Goal: Task Accomplishment & Management: Manage account settings

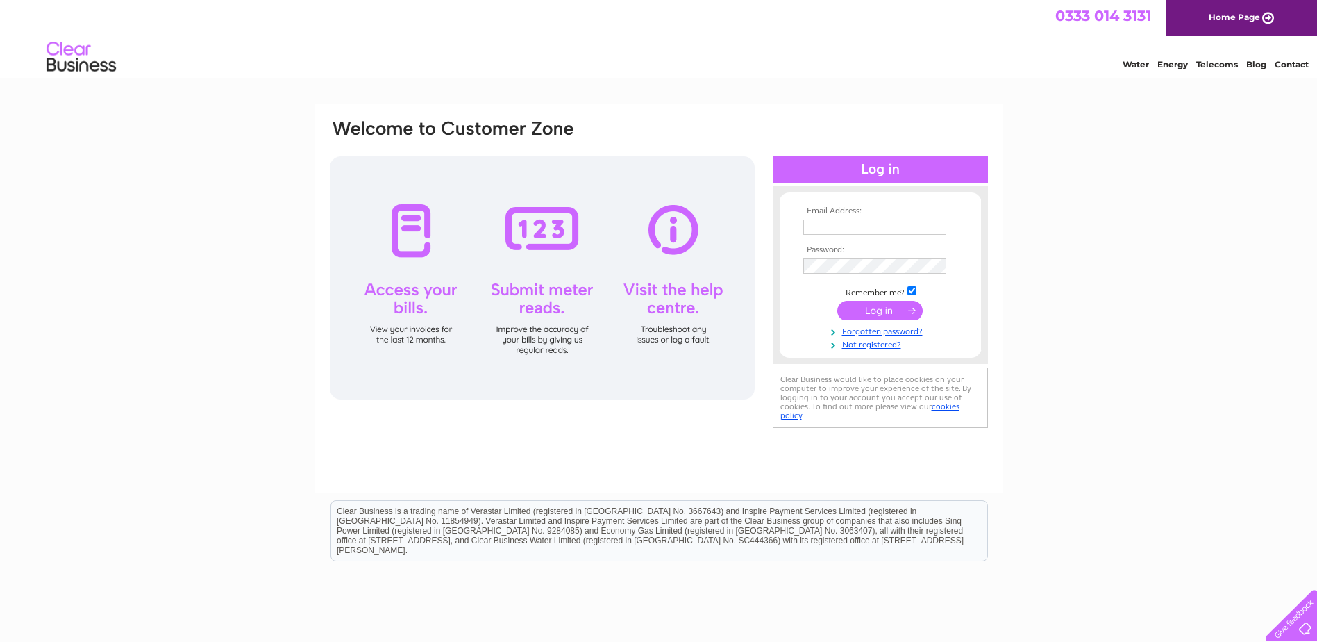
type input "susan@response-bms.co.uk"
click at [895, 308] on input "submit" at bounding box center [879, 310] width 85 height 19
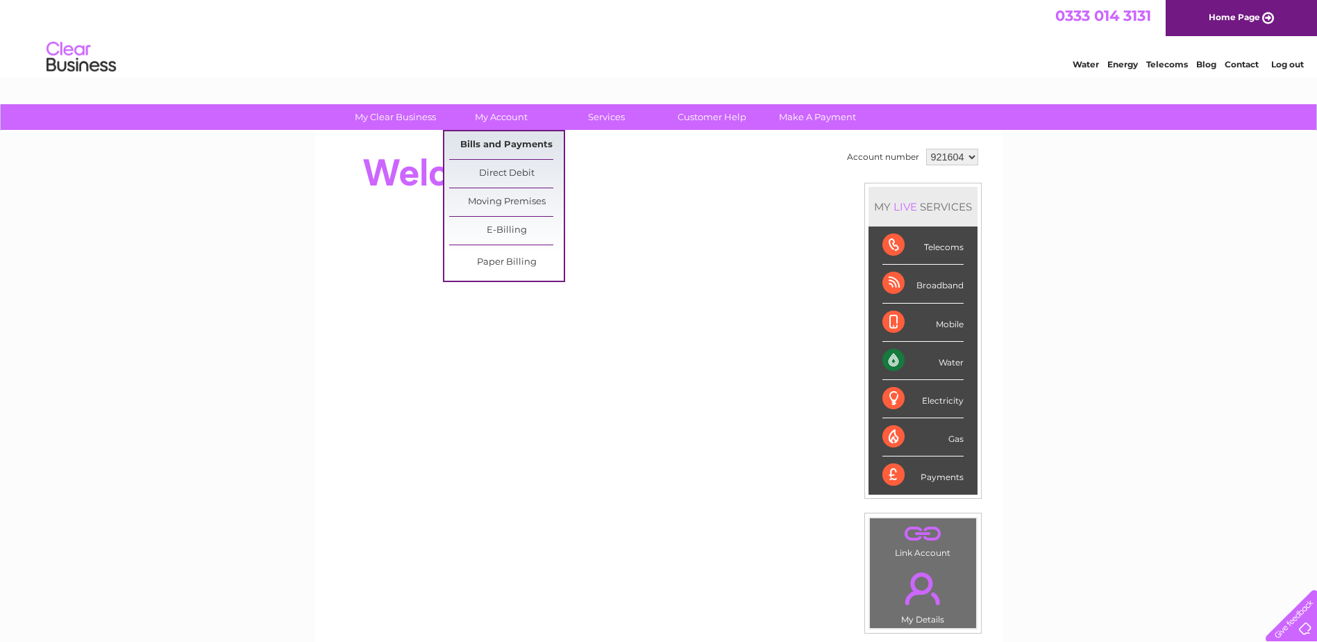
click at [489, 149] on link "Bills and Payments" at bounding box center [506, 145] width 115 height 28
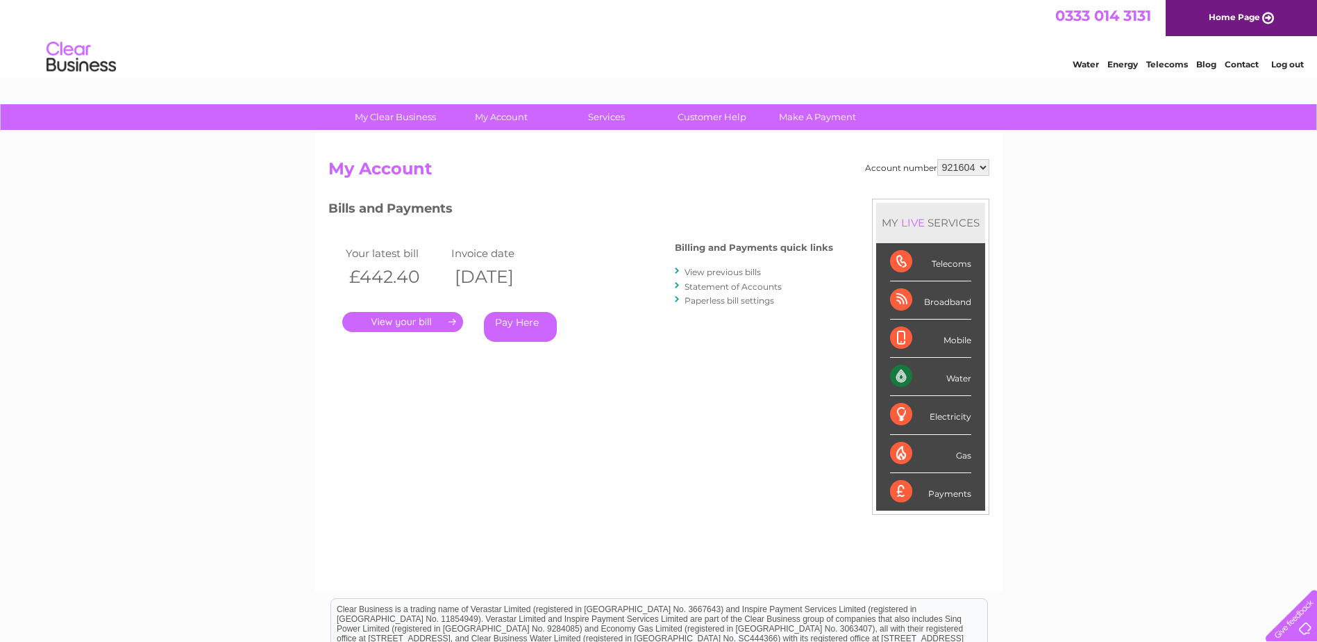
click at [415, 319] on link "." at bounding box center [402, 322] width 121 height 20
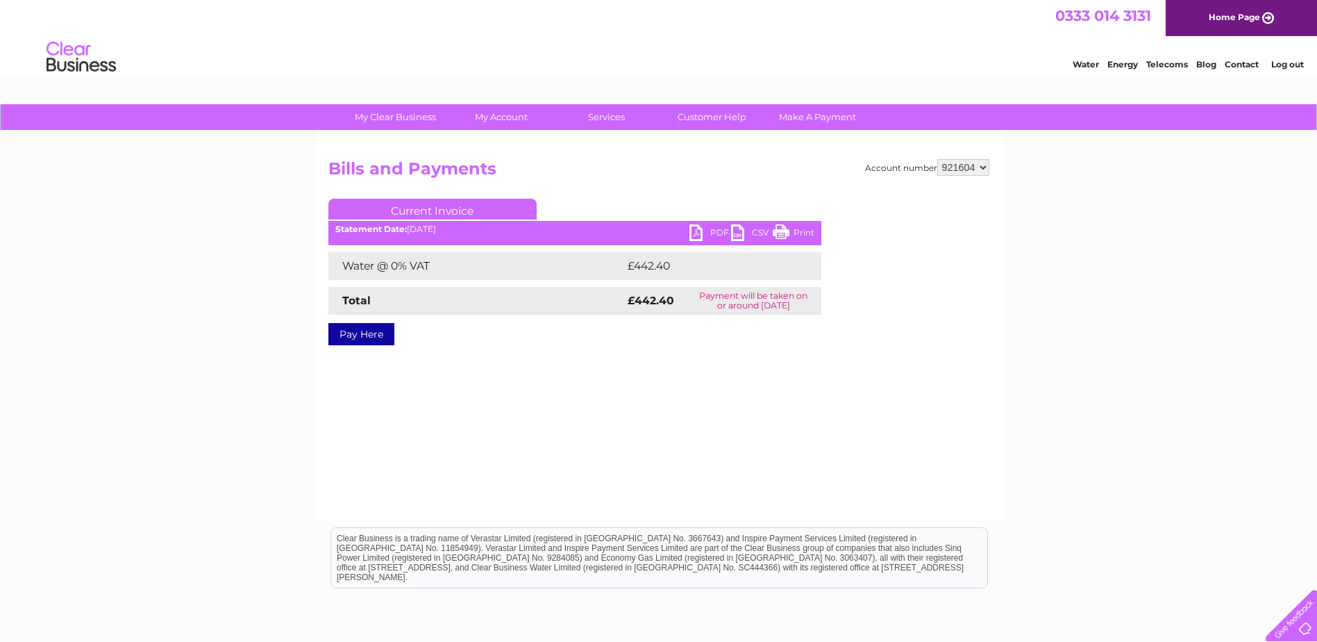
click at [696, 236] on link "PDF" at bounding box center [711, 234] width 42 height 20
